Goal: Task Accomplishment & Management: Manage account settings

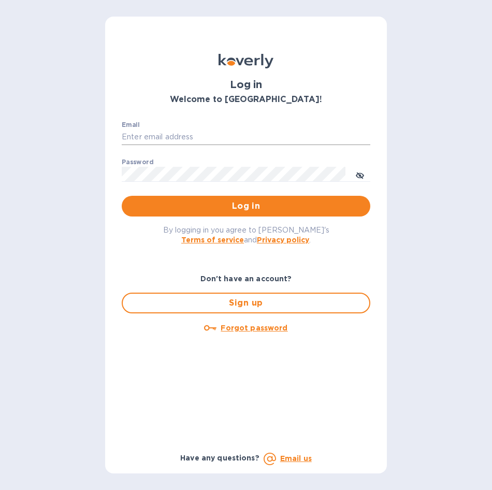
click at [212, 142] on input "Email" at bounding box center [246, 138] width 249 height 16
paste input "MICHAEL@FREIGHTCOUNTRY.COM"
type input "MICHAEL@FREIGHTCOUNTRY.COM"
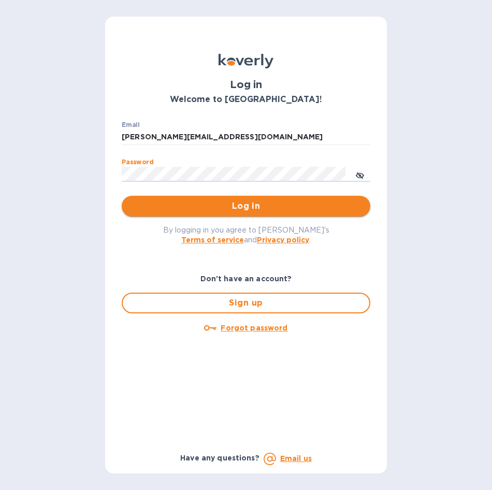
click at [271, 204] on span "Log in" at bounding box center [246, 206] width 232 height 12
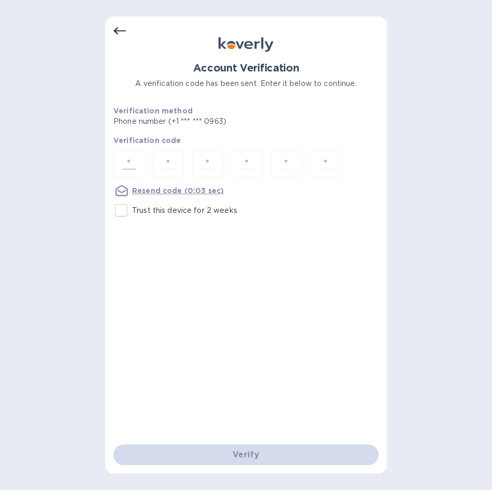
click at [137, 164] on input "number" at bounding box center [129, 163] width 22 height 19
type input "4"
type input "5"
type input "7"
type input "4"
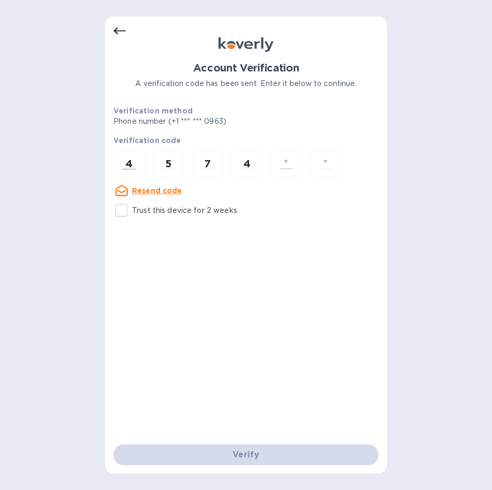
type input "3"
type input "1"
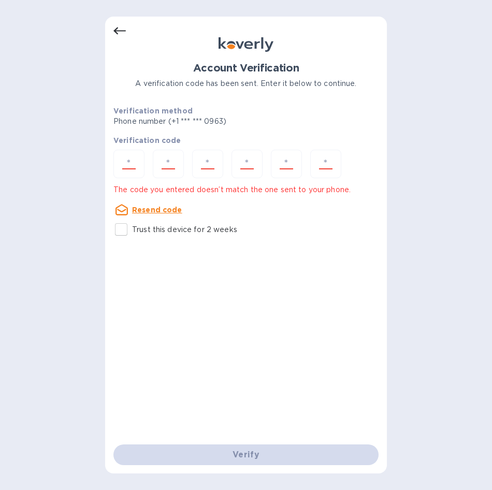
click at [207, 206] on div "Resend code" at bounding box center [246, 210] width 274 height 21
click at [147, 157] on div at bounding box center [246, 165] width 265 height 31
click at [135, 161] on input "number" at bounding box center [129, 163] width 22 height 19
click at [327, 165] on input "number" at bounding box center [326, 163] width 22 height 19
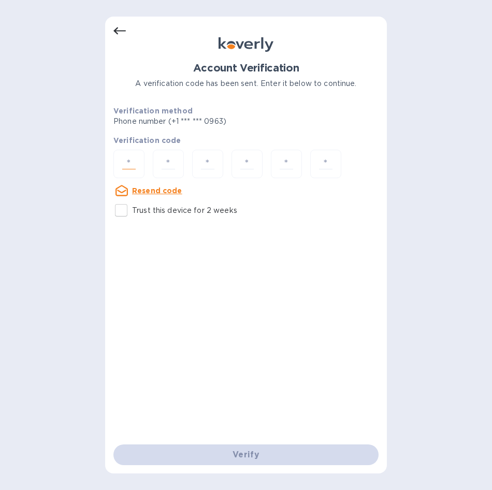
click at [134, 160] on input "number" at bounding box center [129, 163] width 22 height 19
type input "7"
type input "6"
type input "9"
type input "3"
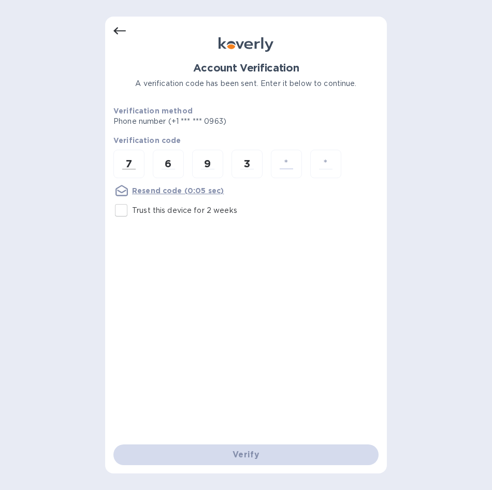
type input "3"
type input "4"
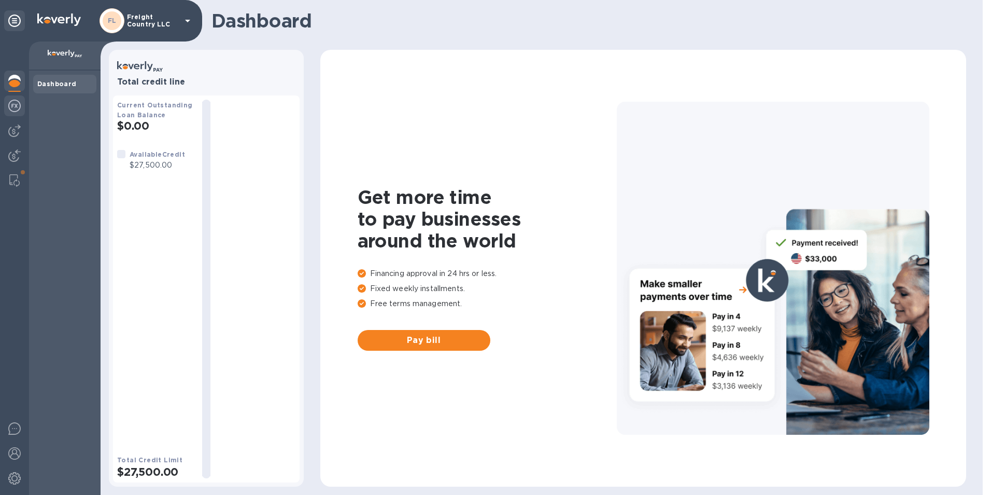
click at [18, 105] on img at bounding box center [14, 106] width 12 height 12
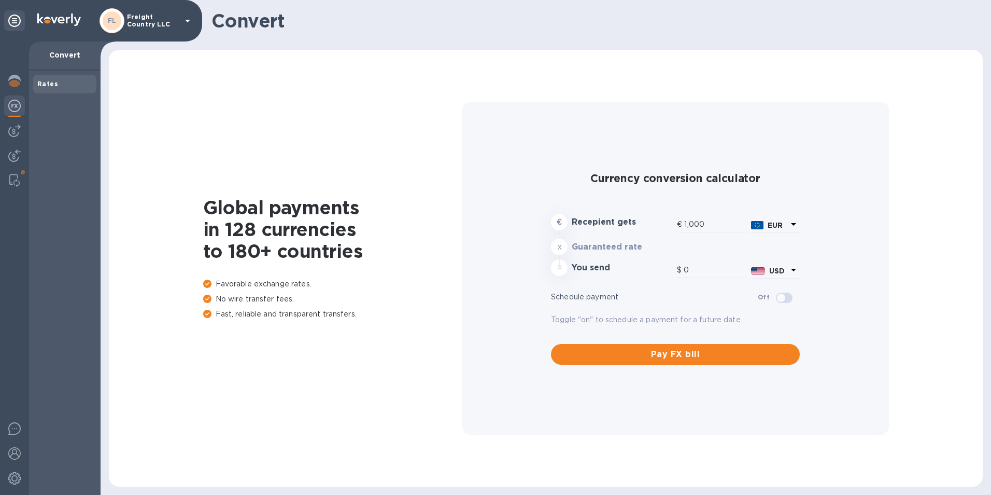
type input "1,173.25"
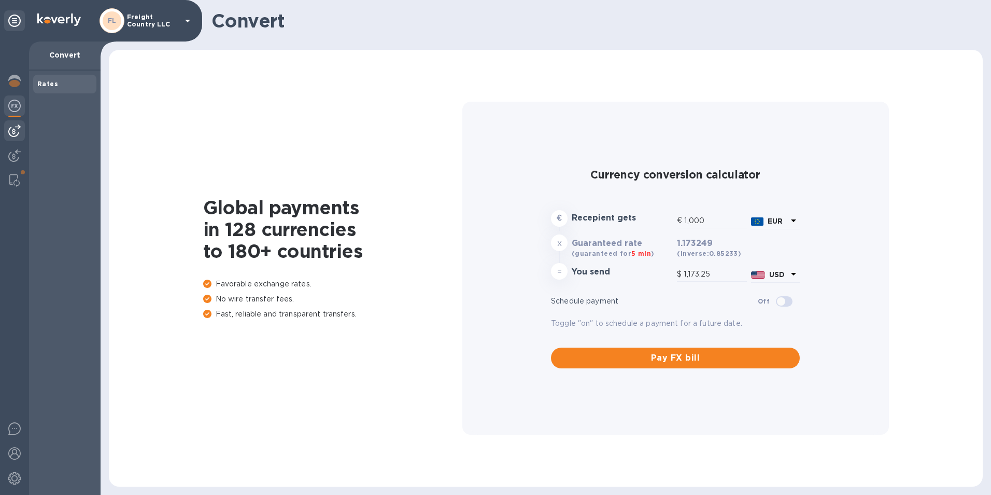
click at [15, 132] on img at bounding box center [14, 130] width 12 height 12
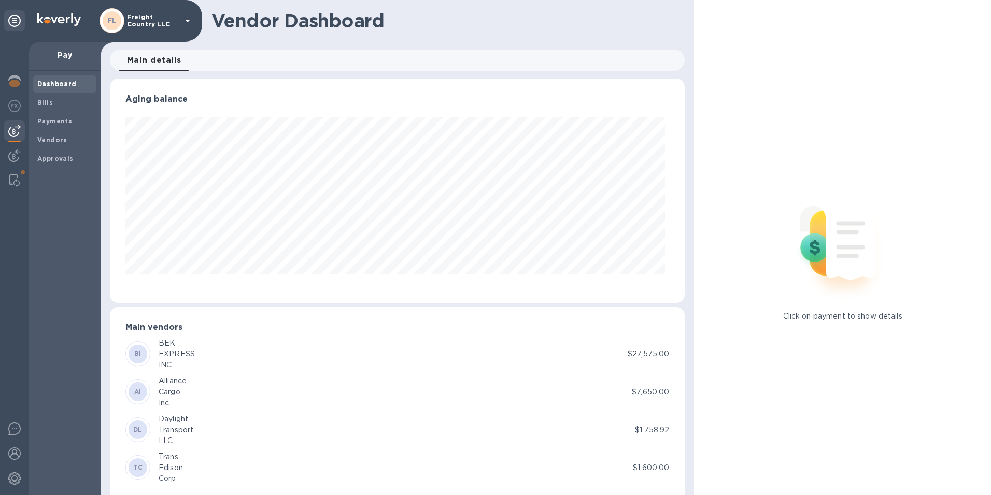
scroll to position [224, 571]
click at [12, 183] on img at bounding box center [14, 180] width 10 height 12
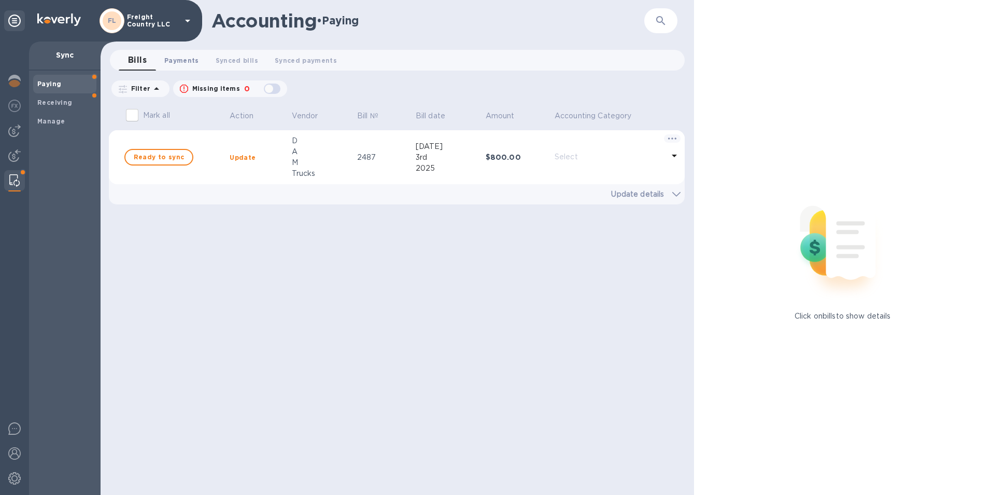
click at [178, 60] on span "Payments 0" at bounding box center [181, 60] width 35 height 11
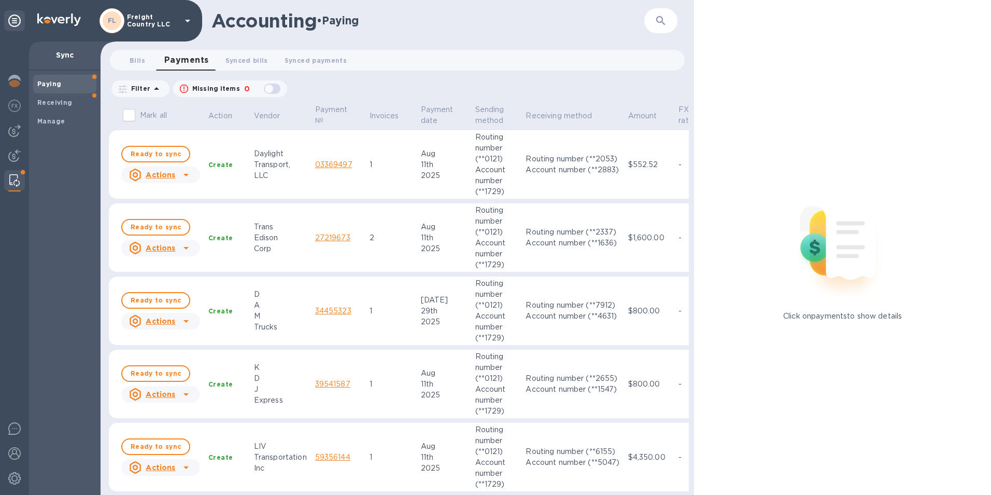
click at [367, 192] on td "1" at bounding box center [390, 164] width 51 height 69
click at [190, 177] on icon at bounding box center [186, 174] width 12 height 12
click at [275, 174] on div at bounding box center [495, 247] width 991 height 495
click at [492, 161] on div "Routing number (**2053)" at bounding box center [573, 158] width 94 height 11
click at [246, 172] on td "Create" at bounding box center [227, 164] width 46 height 69
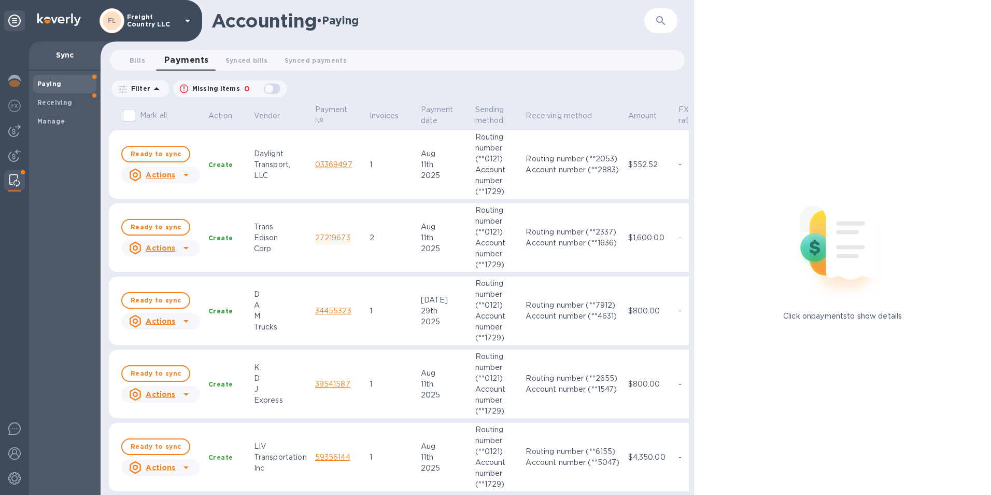
click at [246, 172] on td "Create" at bounding box center [227, 164] width 46 height 69
drag, startPoint x: 246, startPoint y: 172, endPoint x: 252, endPoint y: 160, distance: 13.0
click at [252, 160] on td "Daylight Transport, LLC" at bounding box center [280, 164] width 61 height 69
click at [254, 158] on div "Daylight" at bounding box center [280, 153] width 53 height 11
click at [336, 164] on link "03369497" at bounding box center [333, 164] width 37 height 8
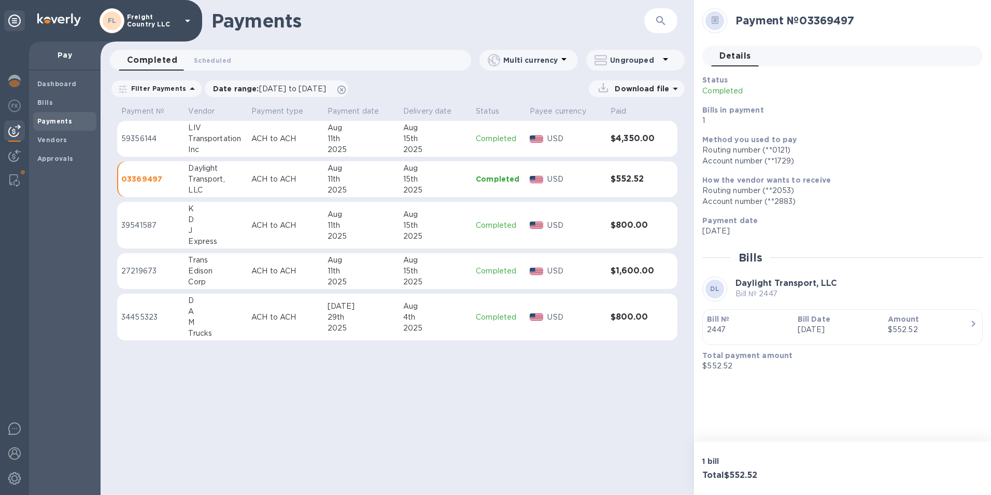
click at [136, 182] on p "03369497" at bounding box center [150, 179] width 59 height 10
click at [56, 142] on b "Vendors" at bounding box center [52, 140] width 30 height 8
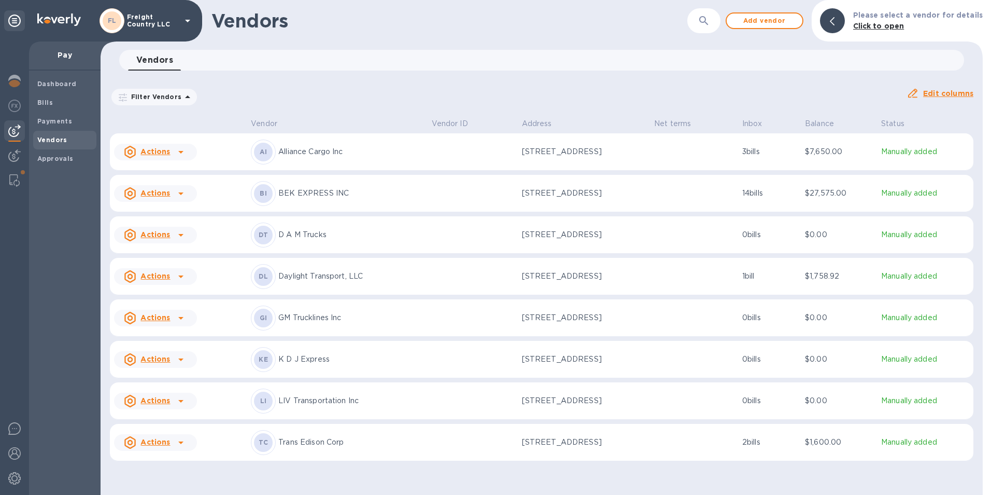
click at [249, 56] on div "Vendors 0" at bounding box center [546, 60] width 836 height 21
click at [316, 281] on p "Daylight Transport, LLC" at bounding box center [350, 276] width 145 height 11
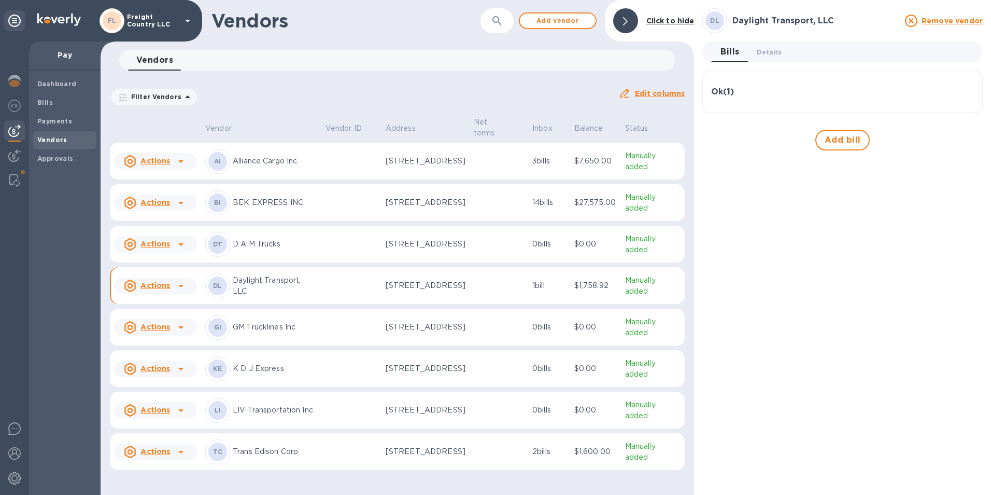
click at [254, 291] on p "Daylight Transport, LLC" at bounding box center [275, 286] width 84 height 22
click at [164, 289] on u "Actions" at bounding box center [155, 285] width 30 height 8
click at [492, 300] on div at bounding box center [495, 247] width 991 height 495
click at [492, 19] on b "Click to hide" at bounding box center [670, 21] width 48 height 8
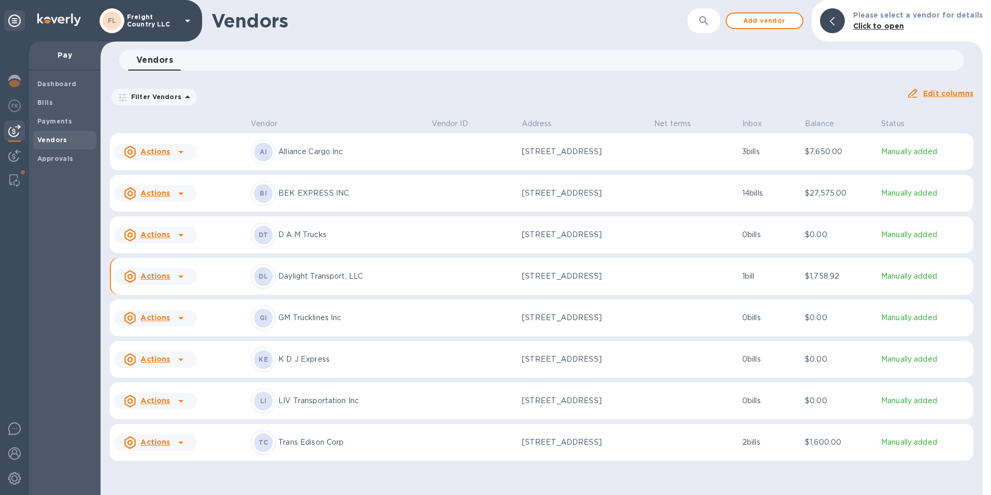
click at [344, 60] on div "Vendors 0" at bounding box center [546, 60] width 836 height 21
click at [54, 125] on span "Payments" at bounding box center [54, 121] width 35 height 10
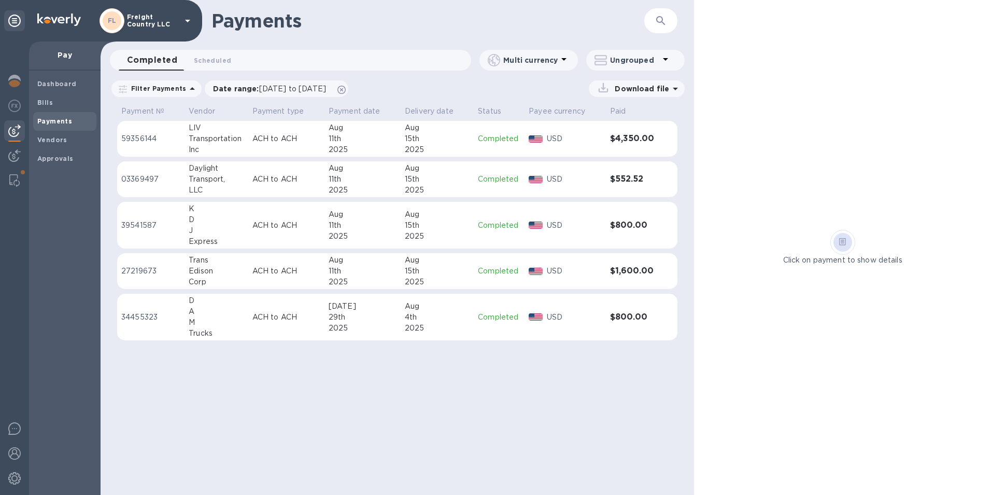
drag, startPoint x: 592, startPoint y: 173, endPoint x: 514, endPoint y: 177, distance: 78.9
click at [492, 173] on div "USD" at bounding box center [574, 179] width 59 height 15
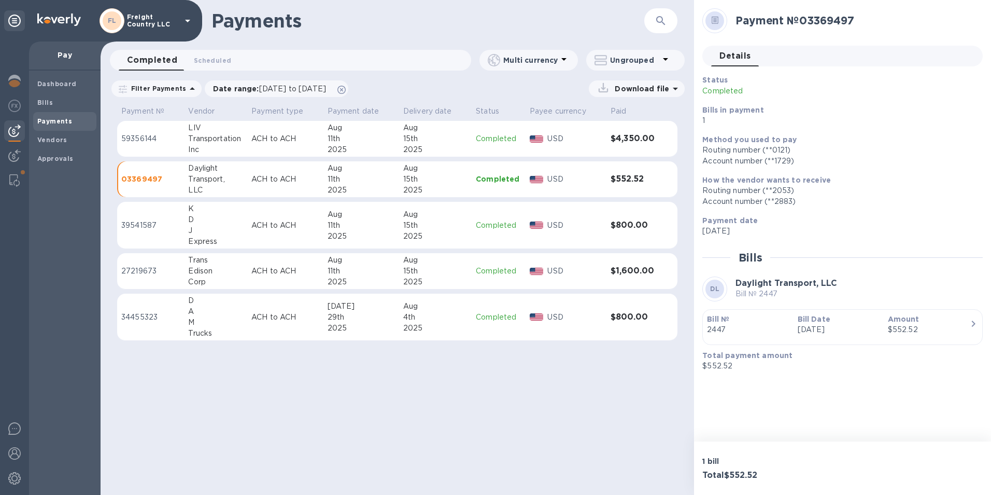
click at [492, 56] on span "Details 0" at bounding box center [734, 56] width 31 height 15
click at [492, 20] on icon at bounding box center [715, 19] width 4 height 1
click at [492, 322] on icon "button" at bounding box center [973, 323] width 12 height 12
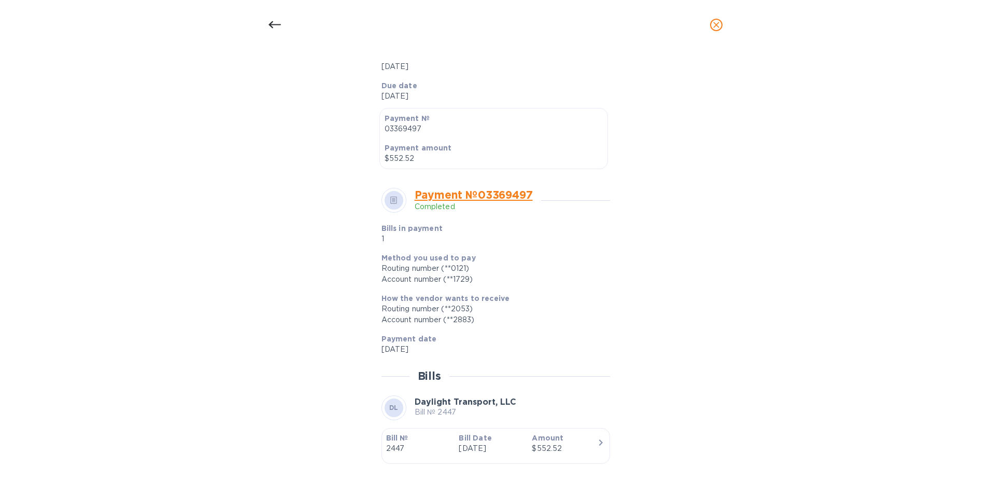
scroll to position [269, 0]
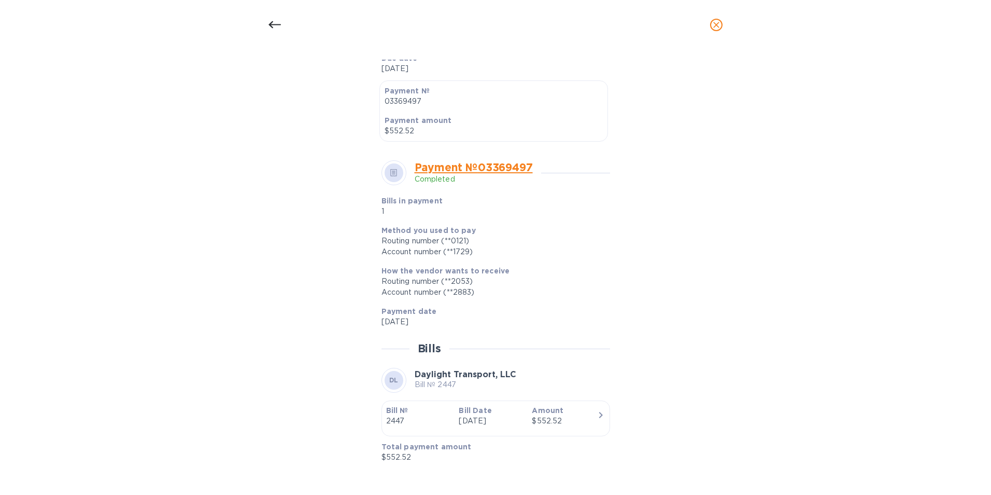
click at [492, 414] on icon "button" at bounding box center [601, 414] width 12 height 12
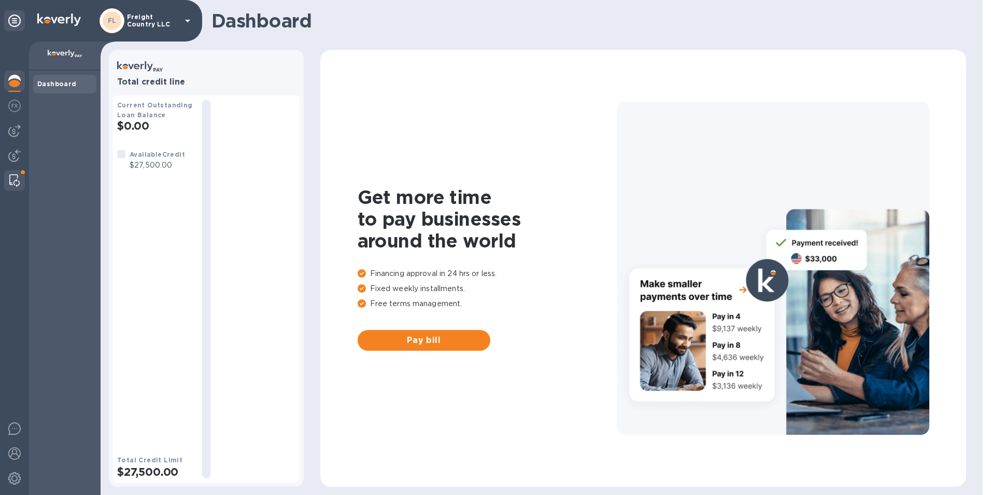
click at [22, 185] on div at bounding box center [14, 180] width 19 height 21
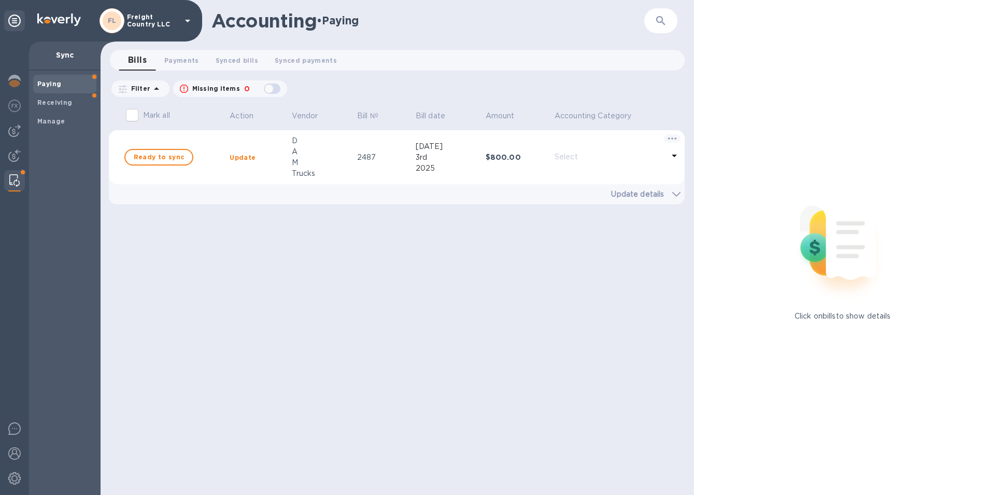
click at [176, 26] on p "Freight Country LLC" at bounding box center [153, 20] width 52 height 15
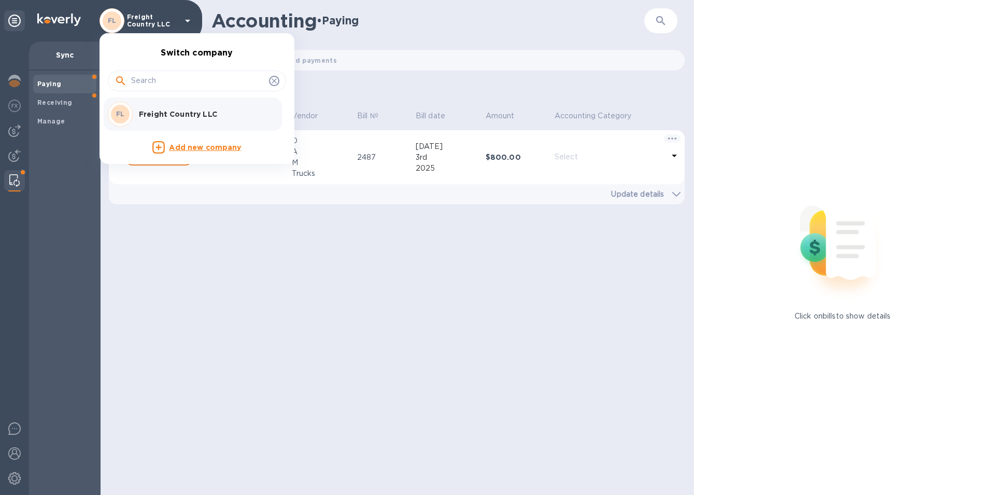
click at [11, 454] on div at bounding box center [495, 247] width 991 height 495
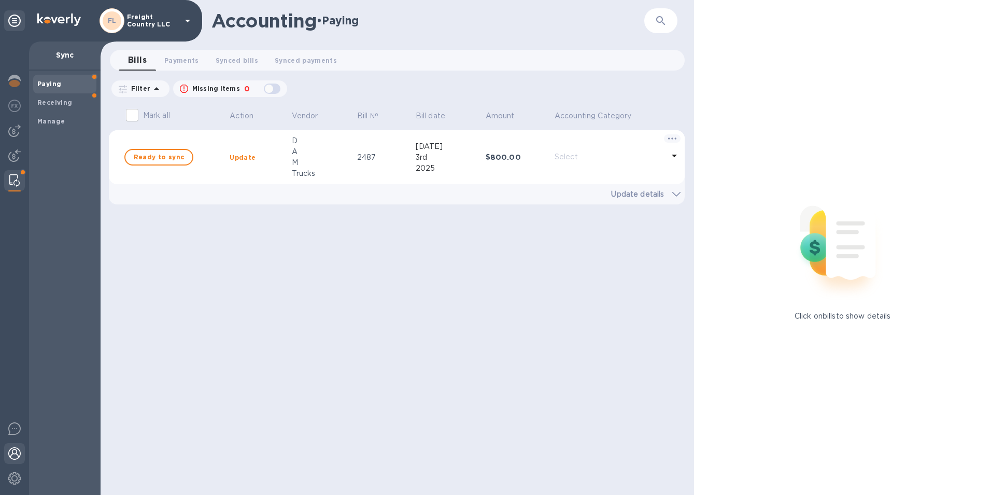
click at [14, 456] on img at bounding box center [14, 453] width 12 height 12
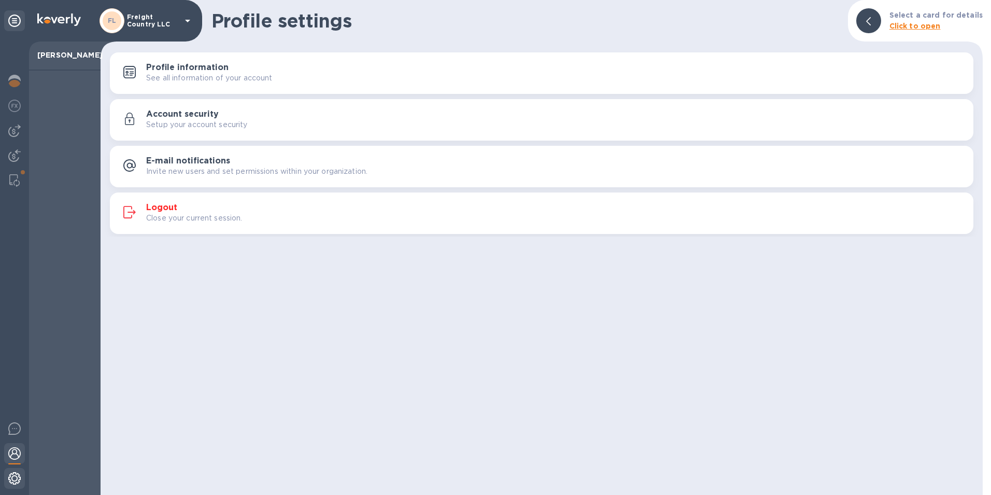
click at [16, 470] on div at bounding box center [14, 479] width 21 height 23
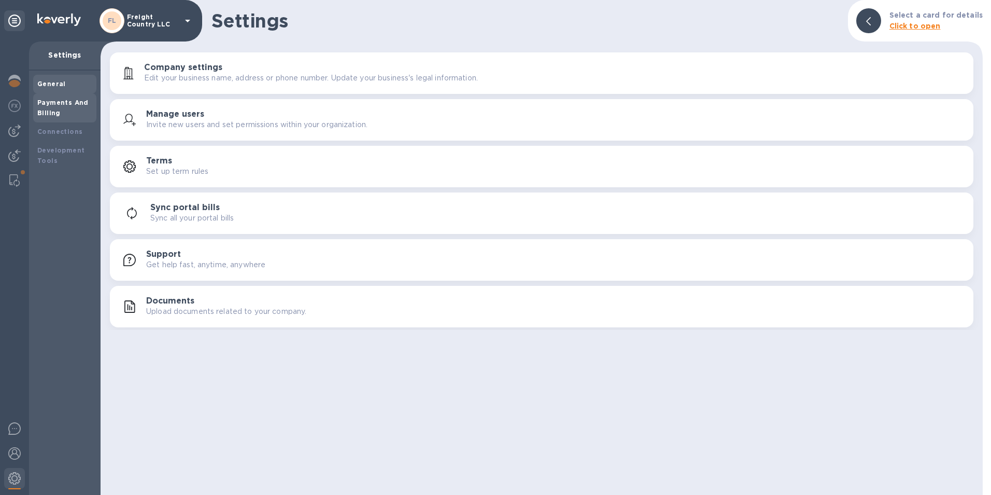
click at [59, 103] on b "Payments And Billing" at bounding box center [62, 107] width 51 height 18
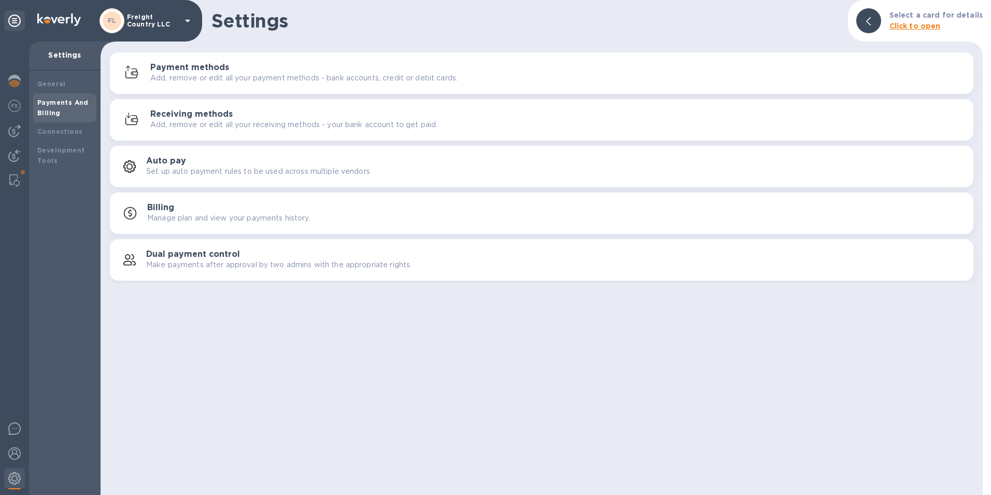
click at [228, 216] on p "Manage plan and view your payments history." at bounding box center [228, 218] width 163 height 11
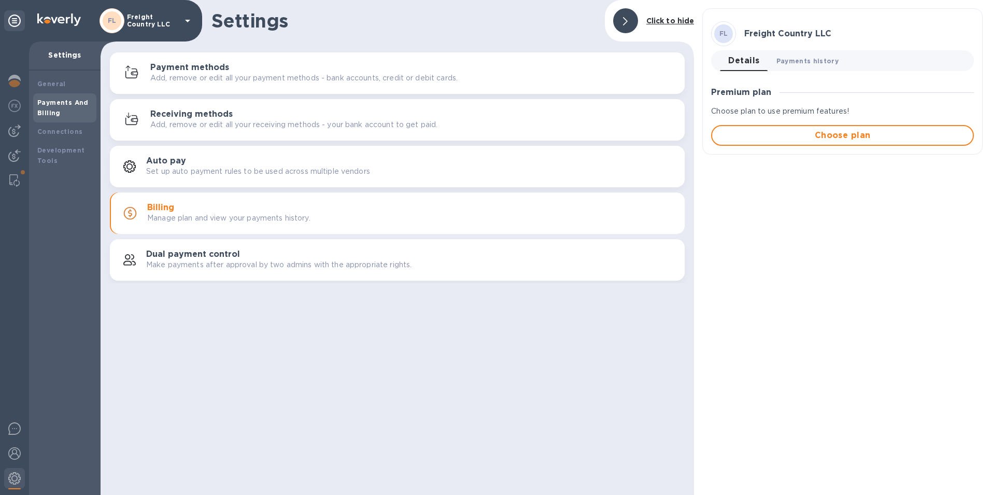
click at [492, 53] on button "Payments history 0" at bounding box center [807, 60] width 79 height 21
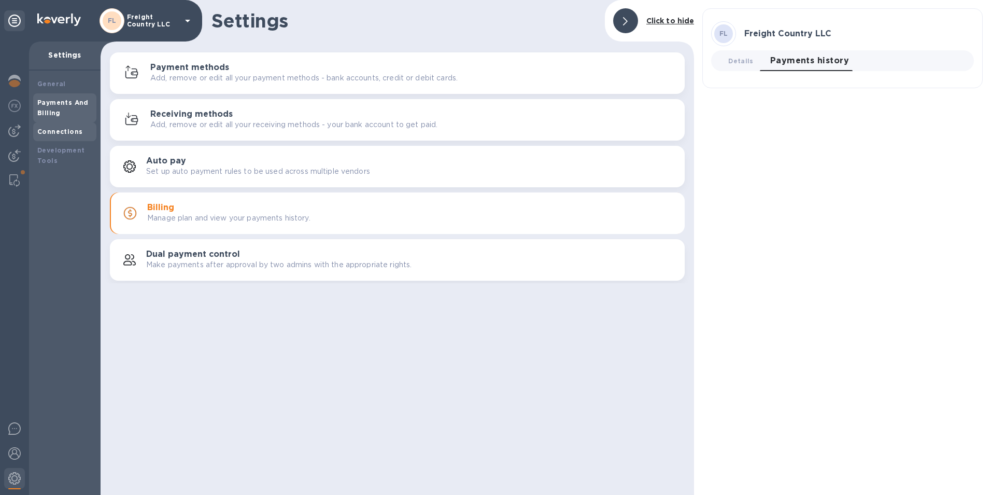
click at [65, 133] on b "Connections" at bounding box center [59, 132] width 45 height 8
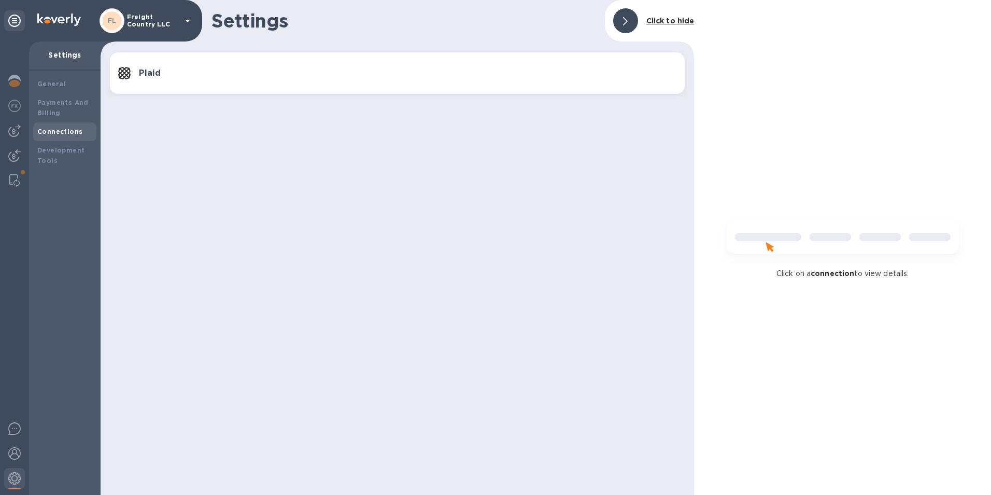
drag, startPoint x: 67, startPoint y: 154, endPoint x: 96, endPoint y: 134, distance: 35.4
click at [67, 154] on div "Development Tools" at bounding box center [64, 155] width 55 height 21
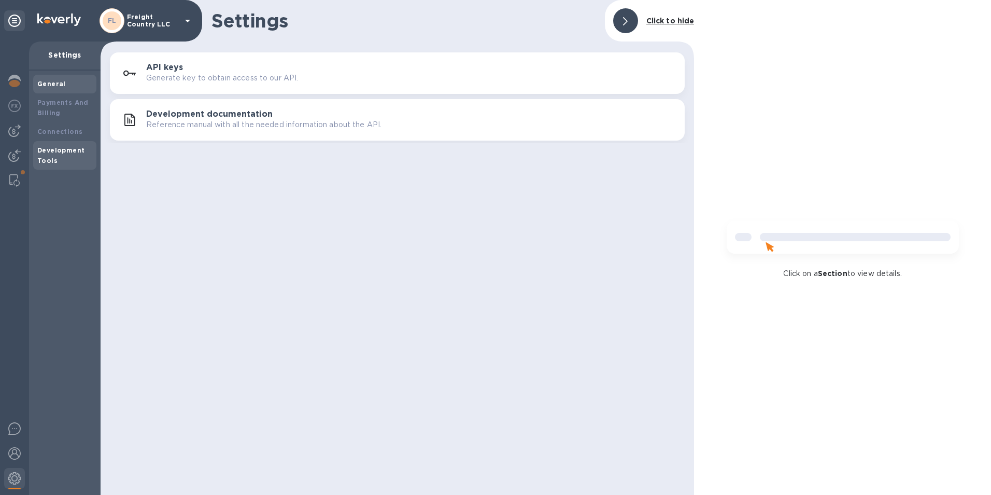
click at [69, 85] on div "General" at bounding box center [64, 84] width 55 height 10
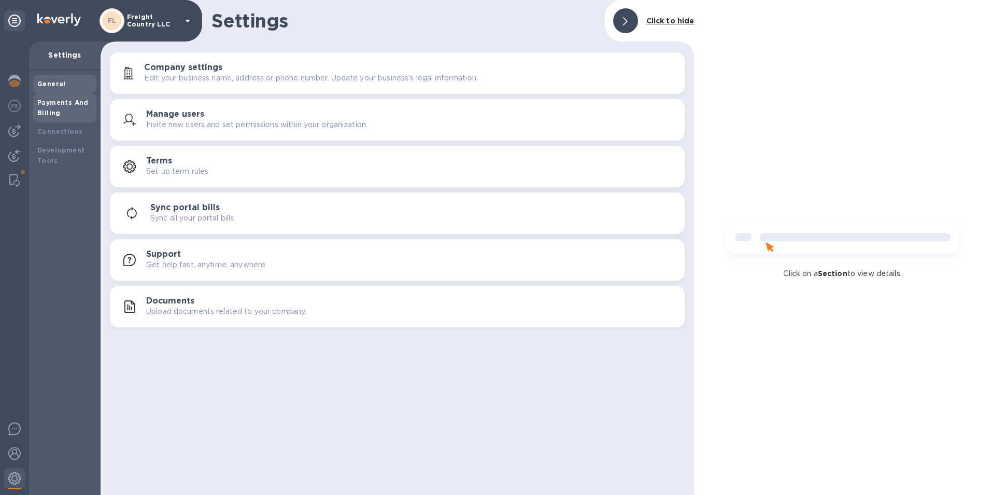
click at [65, 105] on b "Payments And Billing" at bounding box center [62, 107] width 51 height 18
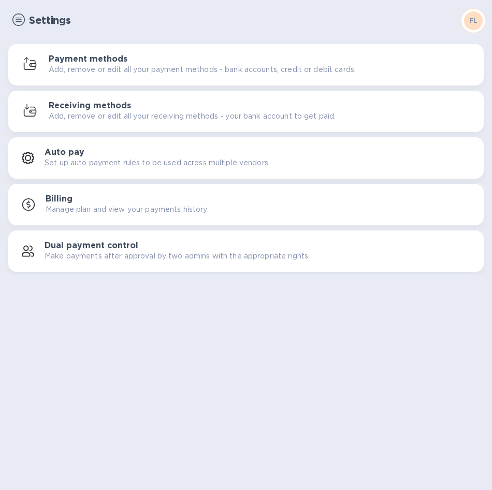
click at [23, 23] on img at bounding box center [18, 19] width 12 height 12
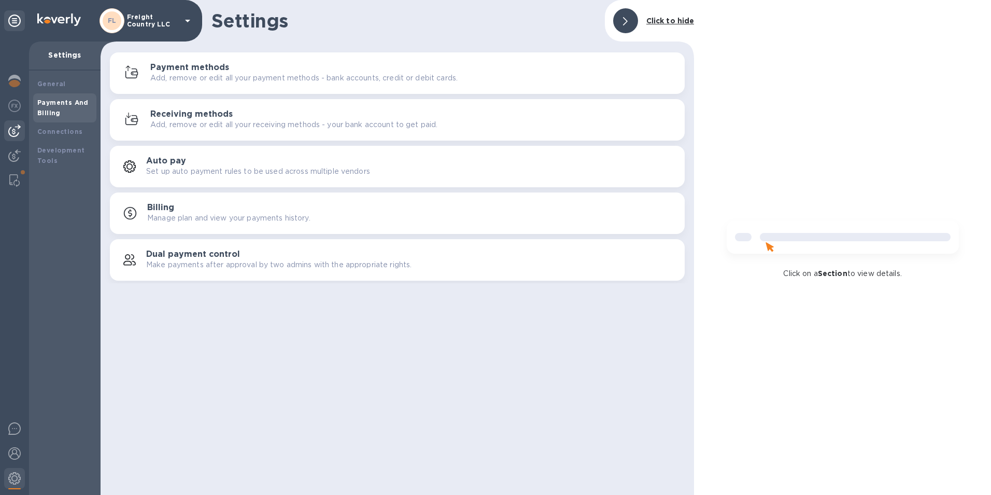
click at [17, 125] on img at bounding box center [14, 130] width 12 height 12
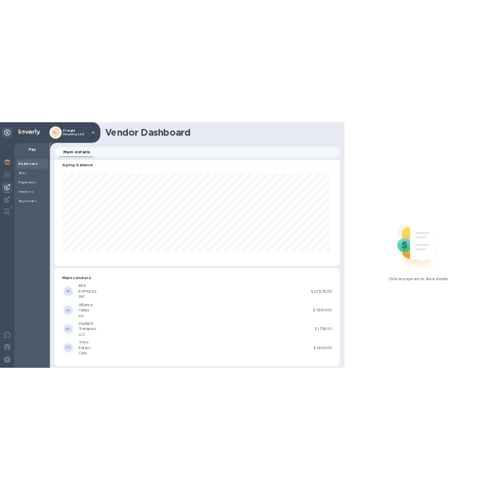
scroll to position [20, 0]
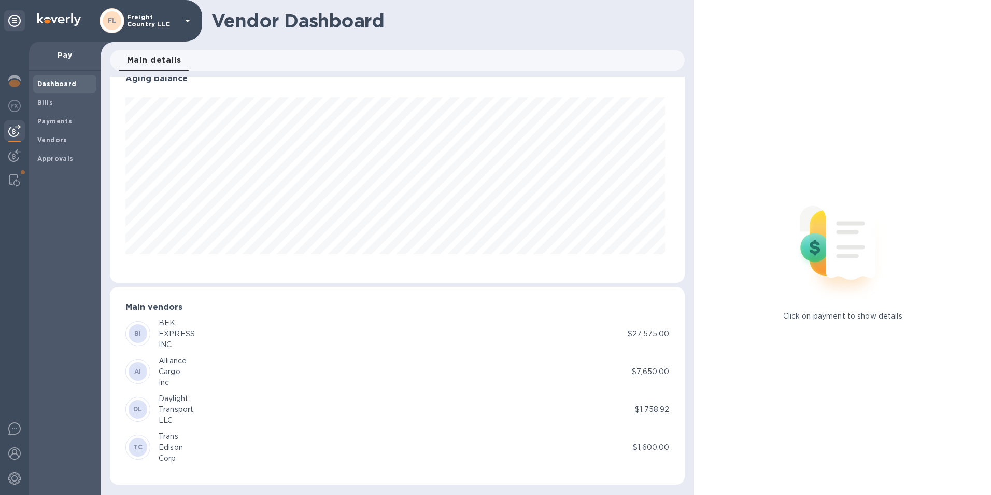
drag, startPoint x: 652, startPoint y: 408, endPoint x: 618, endPoint y: 415, distance: 34.0
click at [492, 408] on p "$1,758.92" at bounding box center [652, 409] width 34 height 11
click at [144, 407] on div "DL" at bounding box center [138, 409] width 19 height 19
click at [63, 98] on span "Bills" at bounding box center [64, 102] width 55 height 10
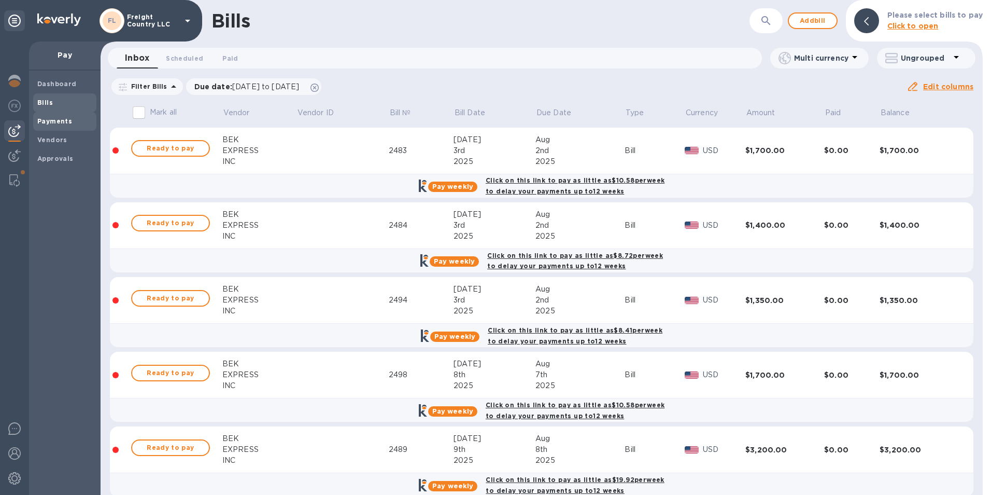
click at [62, 117] on b "Payments" at bounding box center [54, 121] width 35 height 8
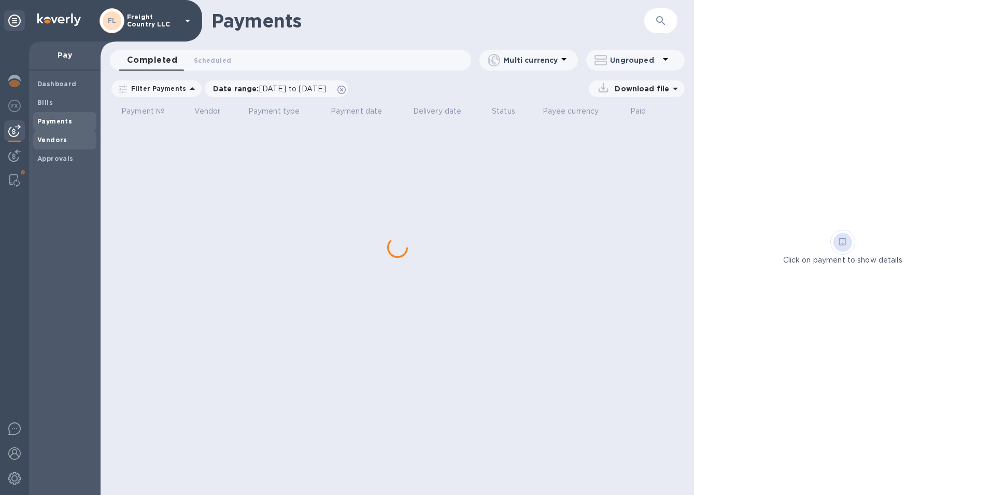
click at [60, 139] on b "Vendors" at bounding box center [52, 140] width 30 height 8
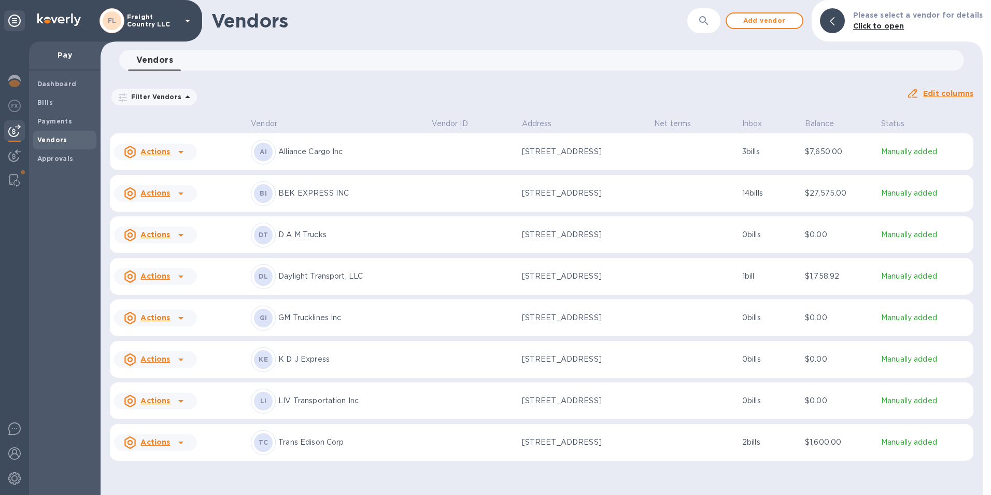
click at [187, 285] on div at bounding box center [181, 276] width 17 height 17
click at [349, 285] on div at bounding box center [495, 247] width 991 height 495
click at [324, 281] on p "Daylight Transport, LLC" at bounding box center [350, 276] width 145 height 11
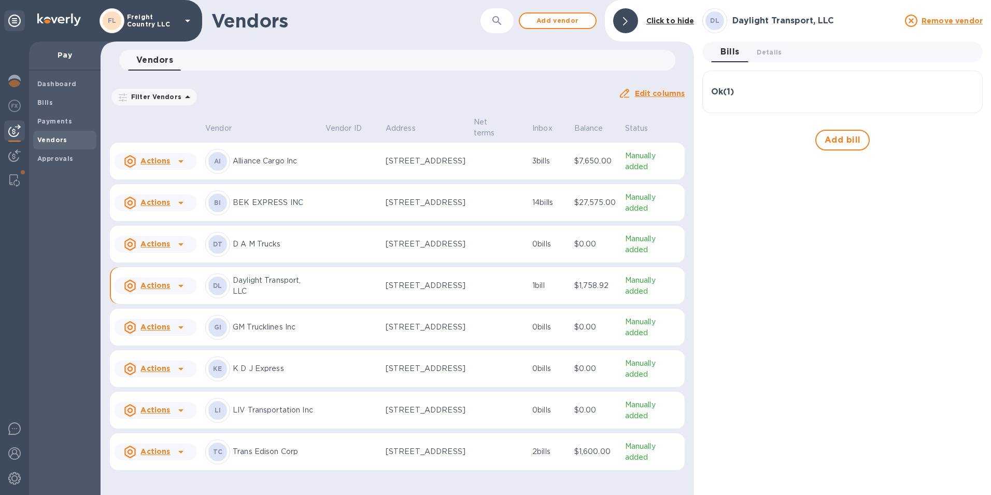
click at [275, 292] on p "Daylight Transport, LLC" at bounding box center [275, 286] width 84 height 22
drag, startPoint x: 275, startPoint y: 292, endPoint x: 229, endPoint y: 296, distance: 46.9
click at [229, 296] on div "DL" at bounding box center [217, 285] width 25 height 25
click at [175, 63] on button "Vendors 0" at bounding box center [154, 60] width 53 height 21
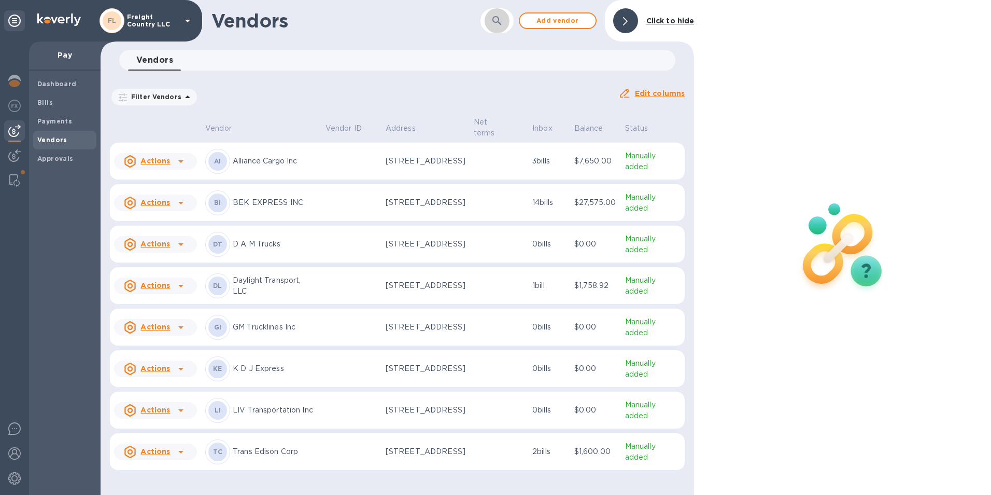
click at [492, 18] on icon "button" at bounding box center [496, 20] width 9 height 9
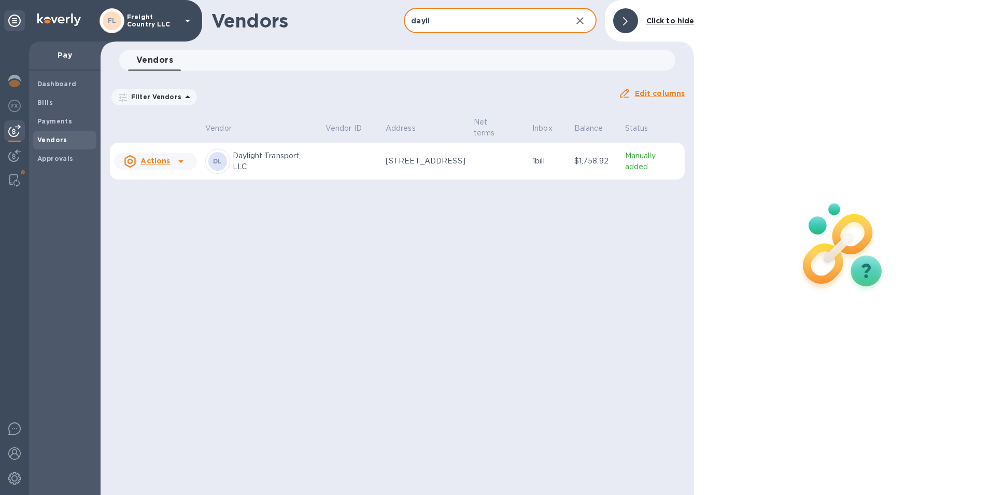
type input "dayli"
click at [267, 168] on p "Daylight Transport, LLC" at bounding box center [275, 161] width 84 height 22
